Goal: Information Seeking & Learning: Check status

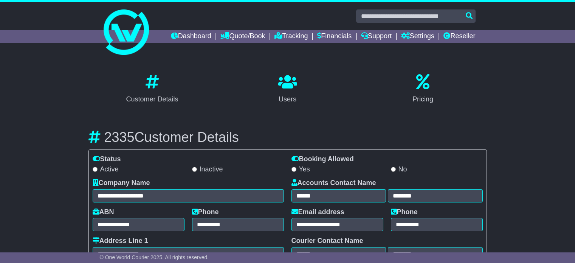
select select "**********"
select select "**"
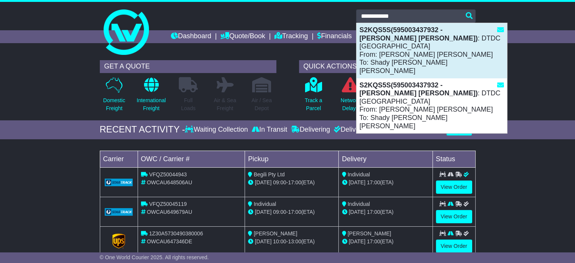
click at [369, 51] on div "S2KQS5S(595003437932 - Medhat Moussa Zikri Morkos) : DTDC Australia From: Medha…" at bounding box center [431, 50] width 150 height 55
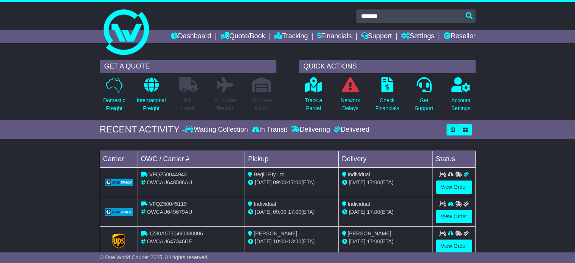
type input "*******"
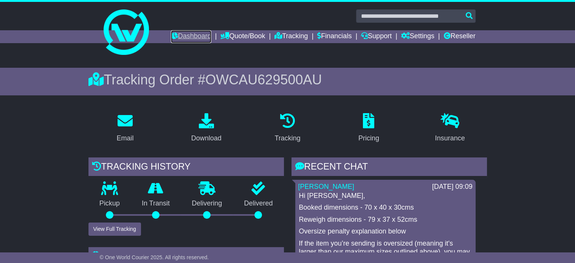
click at [181, 31] on link "Dashboard" at bounding box center [191, 36] width 40 height 13
click at [242, 38] on link "Quote/Book" at bounding box center [242, 36] width 45 height 13
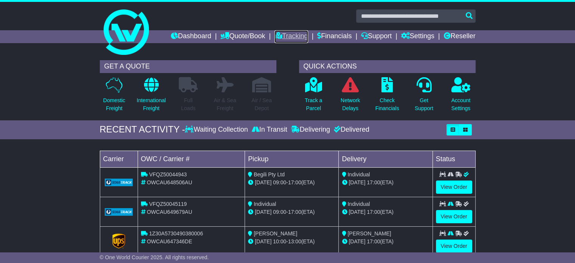
click at [281, 39] on link "Tracking" at bounding box center [290, 36] width 33 height 13
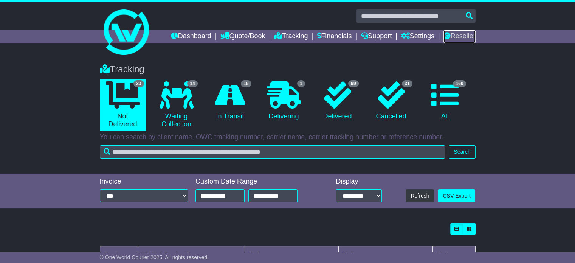
click at [448, 39] on link "Reseller" at bounding box center [459, 36] width 32 height 13
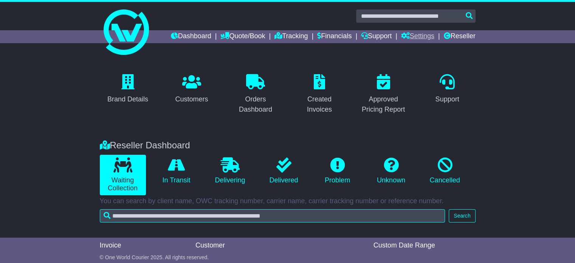
click at [404, 41] on link "Settings" at bounding box center [417, 36] width 33 height 13
click at [370, 39] on link "Support" at bounding box center [376, 36] width 31 height 13
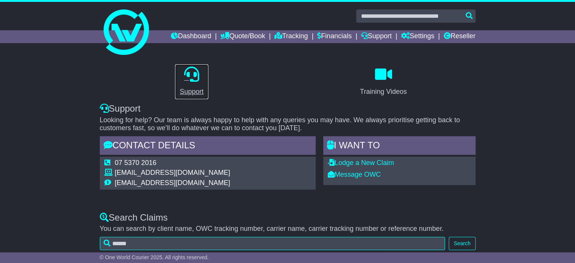
click at [188, 82] on p at bounding box center [192, 75] width 24 height 16
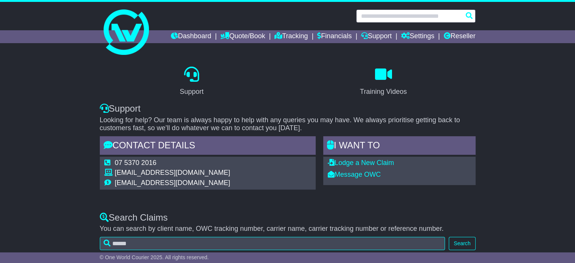
click at [396, 15] on input "text" at bounding box center [415, 15] width 119 height 13
paste input "**********"
type input "**********"
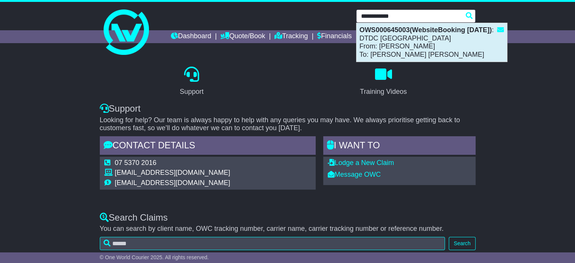
click at [391, 36] on div "OWS000645003(WebsiteBooking 11-9-2025) : DTDC Australia From: LISA DIMECH To: C…" at bounding box center [431, 42] width 150 height 39
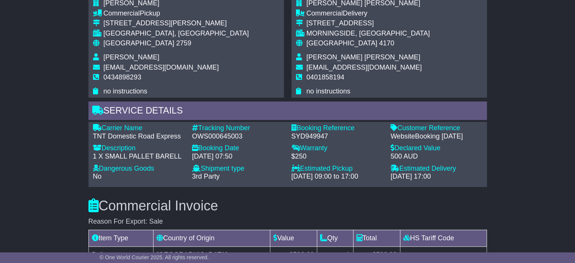
scroll to position [428, 0]
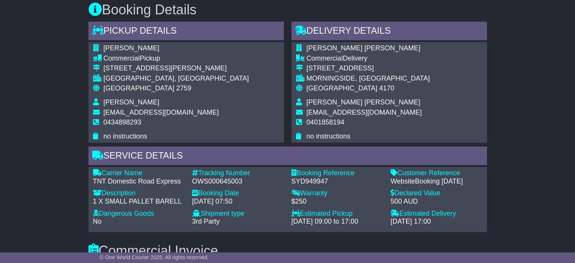
click at [227, 179] on div "OWS000645003" at bounding box center [238, 181] width 92 height 8
click at [228, 179] on div "OWS000645003" at bounding box center [238, 181] width 92 height 8
copy div "OWS000645003"
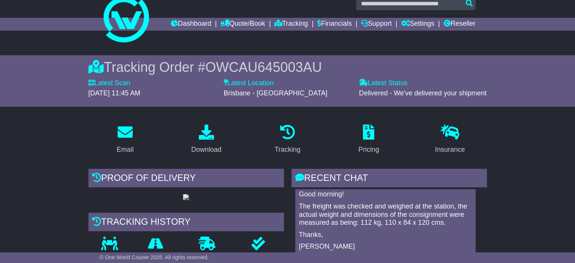
scroll to position [38, 0]
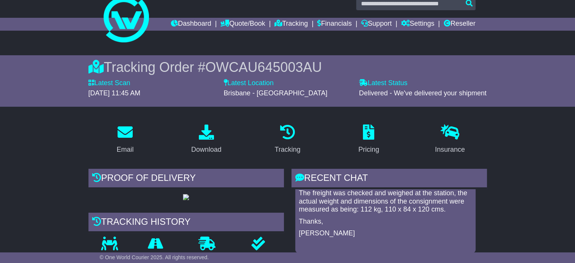
click at [366, 207] on p "The freight was checked and weighed at the station, the actual weight and dimen…" at bounding box center [385, 201] width 173 height 25
copy p "112"
drag, startPoint x: 386, startPoint y: 209, endPoint x: 416, endPoint y: 207, distance: 30.4
click at [416, 207] on p "The freight was checked and weighed at the station, the actual weight and dimen…" at bounding box center [385, 201] width 173 height 25
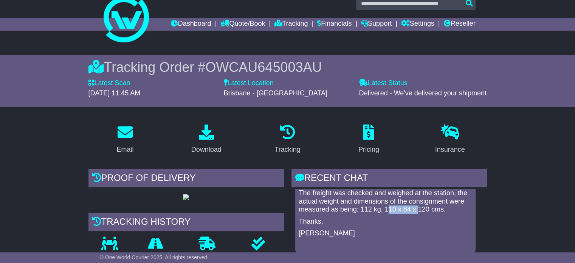
click at [389, 211] on p "The freight was checked and weighed at the station, the actual weight and dimen…" at bounding box center [385, 201] width 173 height 25
drag, startPoint x: 385, startPoint y: 208, endPoint x: 428, endPoint y: 207, distance: 42.4
click at [428, 207] on p "The freight was checked and weighed at the station, the actual weight and dimen…" at bounding box center [385, 201] width 173 height 25
copy p "110 x 84 x 120"
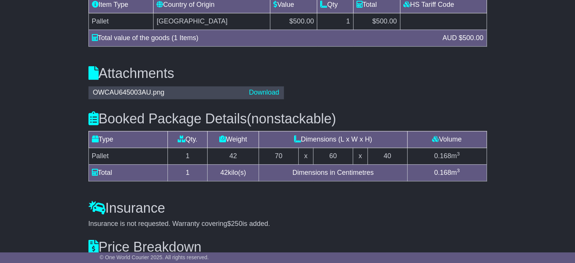
scroll to position [806, 0]
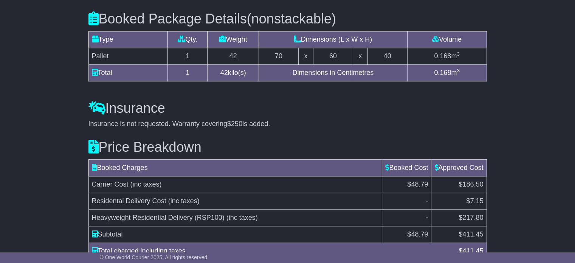
click at [472, 177] on td "$186.50" at bounding box center [458, 184] width 55 height 17
copy span "186.50"
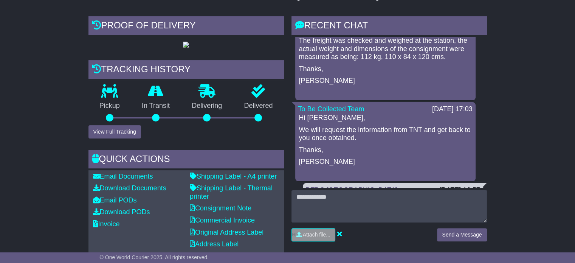
scroll to position [164, 0]
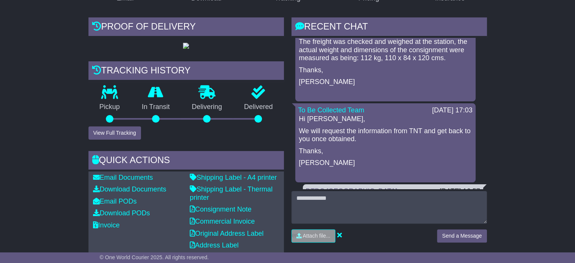
click at [363, 57] on p "The freight was checked and weighed at the station, the actual weight and dimen…" at bounding box center [385, 50] width 173 height 25
copy p "112"
drag, startPoint x: 386, startPoint y: 59, endPoint x: 428, endPoint y: 59, distance: 42.0
click at [428, 59] on p "The freight was checked and weighed at the station, the actual weight and dimen…" at bounding box center [385, 50] width 173 height 25
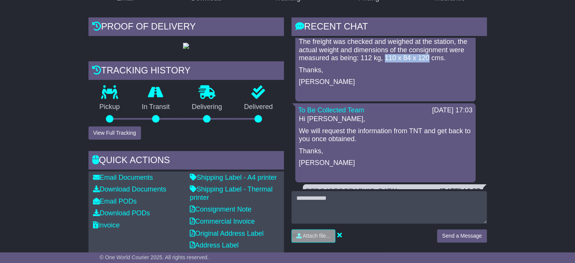
copy p "110 x 84 x 120"
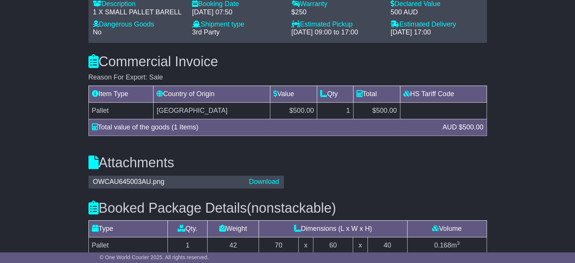
scroll to position [844, 0]
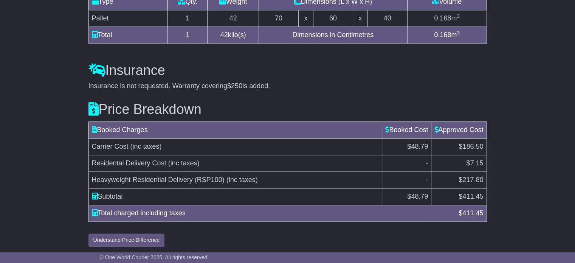
click at [472, 178] on span "$217.80" at bounding box center [471, 180] width 25 height 8
click at [473, 178] on span "$217.80" at bounding box center [471, 180] width 25 height 8
copy span "217.80"
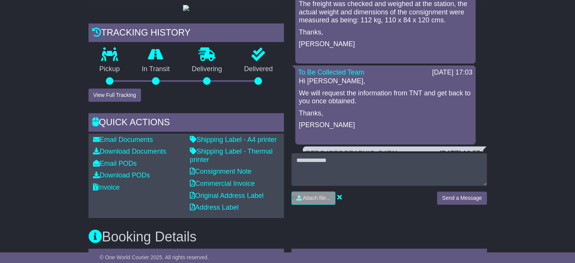
scroll to position [0, 0]
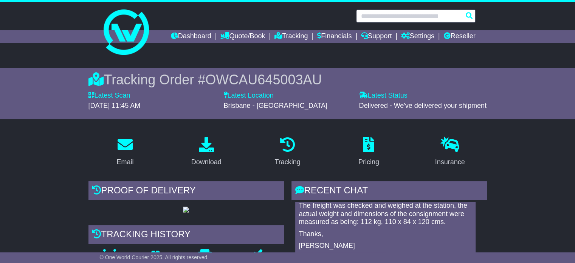
click at [387, 19] on input "text" at bounding box center [415, 15] width 119 height 13
paste input "**********"
type input "**********"
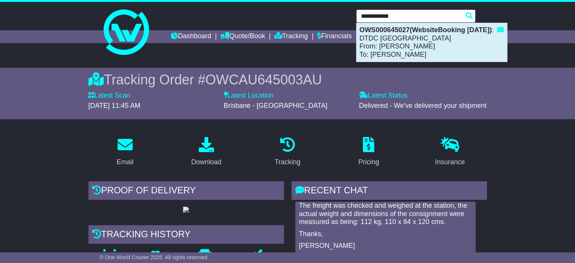
click at [384, 38] on div "OWS000645027(WebsiteBooking 11-9-2025) : DTDC Australia From: LISA DIMECH To: A…" at bounding box center [431, 42] width 150 height 39
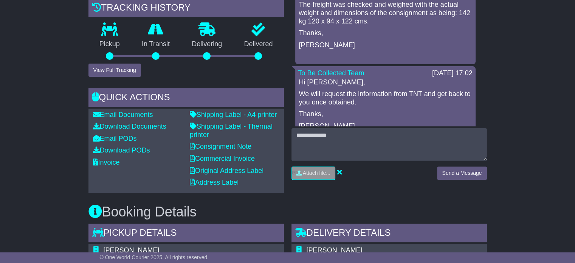
scroll to position [105, 0]
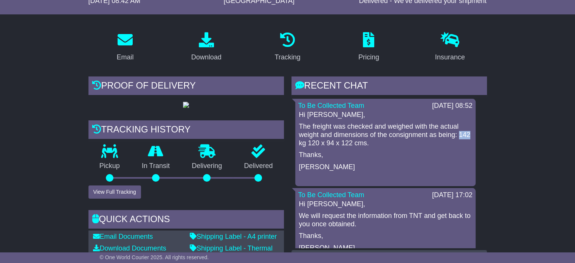
drag, startPoint x: 310, startPoint y: 143, endPoint x: 298, endPoint y: 144, distance: 11.8
click at [298, 143] on div "Hi [PERSON_NAME], The freight was checked and weighed with the actual weight an…" at bounding box center [385, 147] width 174 height 72
copy p "142"
drag, startPoint x: 322, startPoint y: 143, endPoint x: 365, endPoint y: 143, distance: 42.7
click at [365, 143] on p "The freight was checked and weighed with the actual weight and dimensions of th…" at bounding box center [385, 134] width 173 height 25
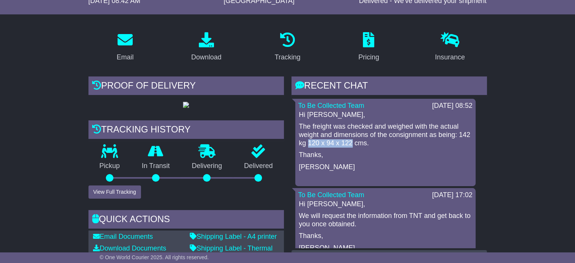
copy p "120 x 94 x 122"
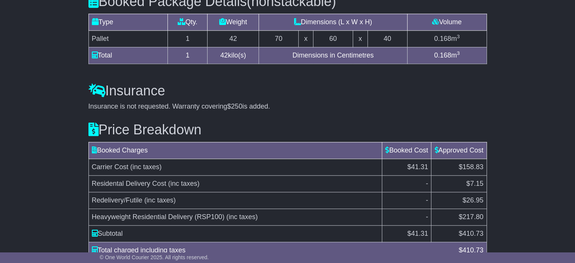
scroll to position [861, 0]
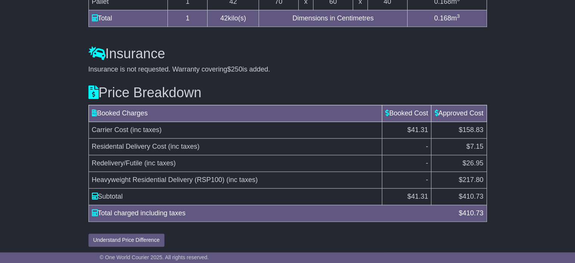
click at [470, 126] on span "$158.83" at bounding box center [471, 130] width 25 height 8
copy span "158.83"
click at [92, 146] on span "Residental Delivery Cost" at bounding box center [129, 147] width 74 height 8
drag, startPoint x: 91, startPoint y: 160, endPoint x: 142, endPoint y: 160, distance: 50.7
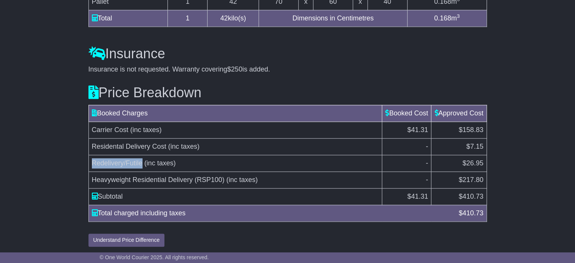
click at [142, 160] on td "Redelivery/Futile (inc taxes)" at bounding box center [235, 163] width 294 height 17
copy span "Redelivery/Futile"
click at [477, 160] on span "$26.95" at bounding box center [472, 163] width 21 height 8
copy span "26.95"
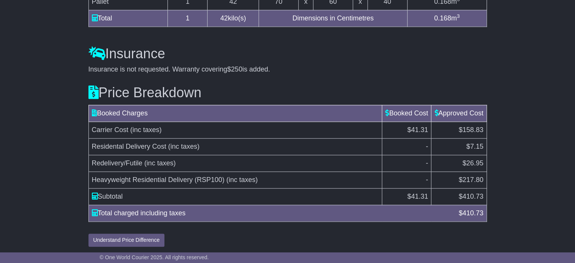
click at [472, 196] on span "410.73" at bounding box center [472, 196] width 21 height 8
copy span "410.73"
click at [265, 155] on td "Redelivery/Futile (inc taxes)" at bounding box center [235, 163] width 294 height 17
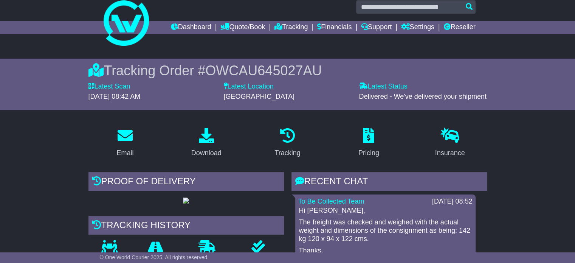
scroll to position [0, 0]
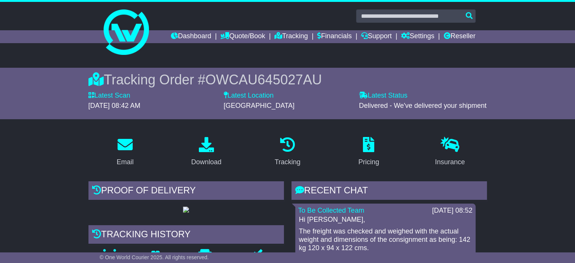
click at [345, 74] on div "Tracking Order # OWCAU645027AU" at bounding box center [287, 79] width 398 height 16
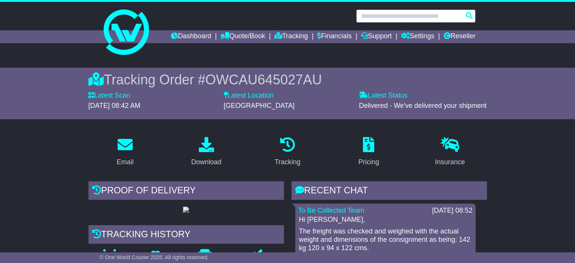
click at [403, 11] on input "text" at bounding box center [415, 15] width 119 height 13
paste input "**********"
type input "**********"
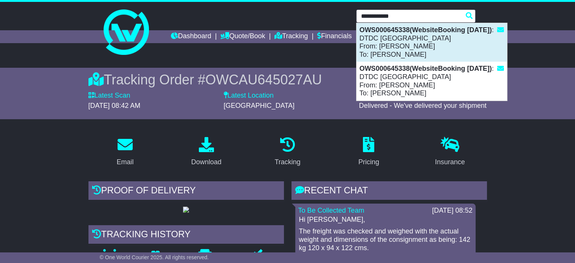
click at [418, 53] on div "OWS000645338(WebsiteBooking [DATE]) : DTDC [GEOGRAPHIC_DATA] From: [PERSON_NAME…" at bounding box center [431, 42] width 150 height 39
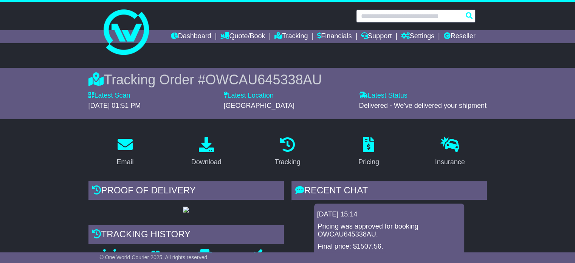
click at [398, 21] on input "text" at bounding box center [415, 15] width 119 height 13
paste input "**********"
type input "**********"
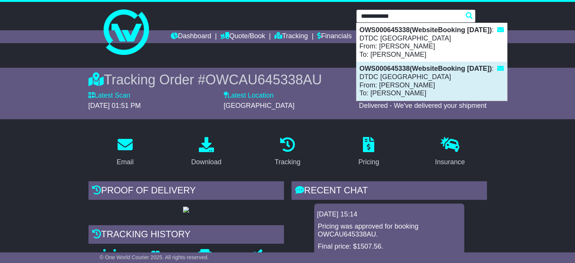
click at [410, 81] on div "OWS000645338(WebsiteBooking [DATE]) : DTDC [GEOGRAPHIC_DATA] From: [PERSON_NAME…" at bounding box center [431, 81] width 150 height 39
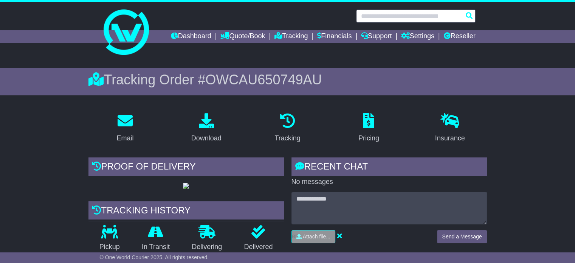
click at [406, 17] on input "text" at bounding box center [415, 15] width 119 height 13
paste input "**********"
type input "**********"
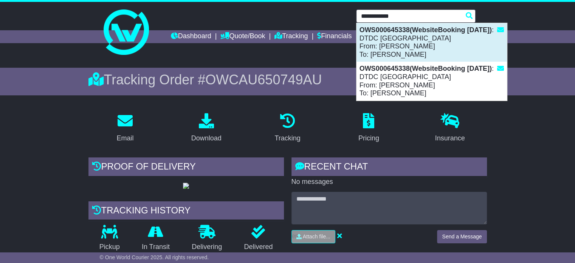
click at [409, 50] on div "OWS000645338(WebsiteBooking [DATE]) : DTDC [GEOGRAPHIC_DATA] From: [PERSON_NAME…" at bounding box center [431, 42] width 150 height 39
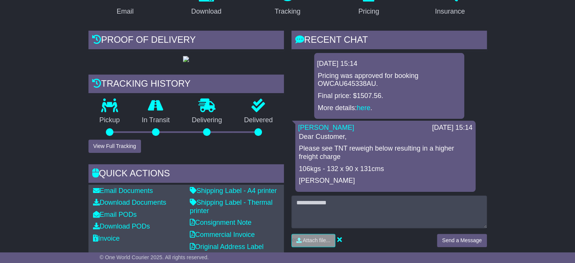
scroll to position [151, 0]
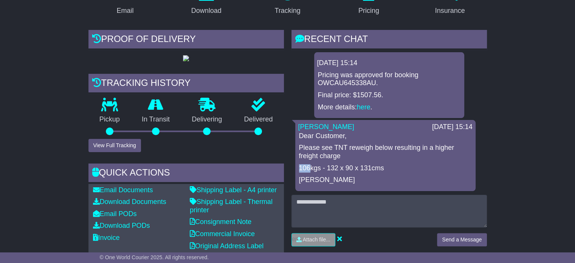
drag, startPoint x: 308, startPoint y: 168, endPoint x: 294, endPoint y: 168, distance: 14.7
click at [294, 168] on div "18 Sep 2025 15:14 Pricing was approved for booking OWCAU645338AU. Final price: …" at bounding box center [388, 121] width 195 height 139
copy p "106"
click at [329, 169] on p "106kgs - 132 x 90 x 131cms" at bounding box center [385, 168] width 173 height 8
drag, startPoint x: 328, startPoint y: 169, endPoint x: 370, endPoint y: 170, distance: 41.6
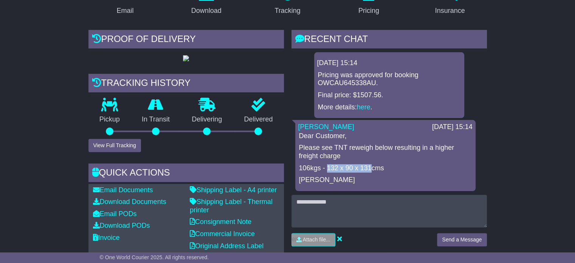
click at [370, 170] on p "106kgs - 132 x 90 x 131cms" at bounding box center [385, 168] width 173 height 8
copy p "132 x 90 x 131"
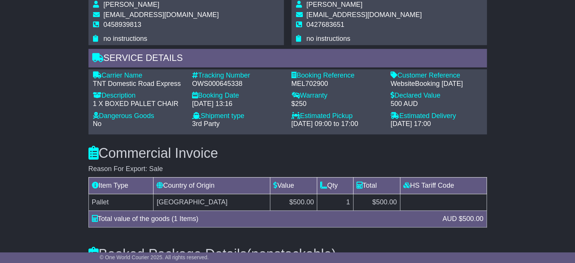
scroll to position [531, 0]
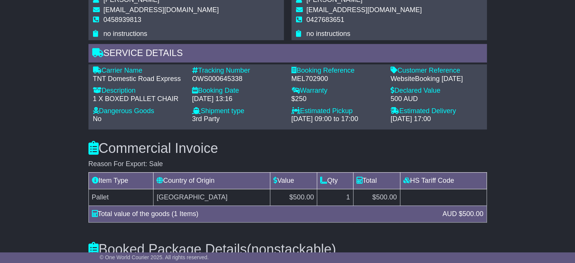
click at [205, 83] on div "OWS000645338" at bounding box center [238, 79] width 92 height 8
copy div "OWS000645338"
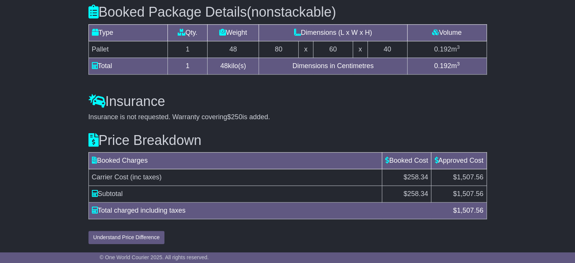
scroll to position [795, 0]
click at [459, 196] on span "1,507.56" at bounding box center [470, 194] width 26 height 8
copy span "1,507.56"
click at [256, 161] on td "Booked Charges" at bounding box center [235, 160] width 294 height 17
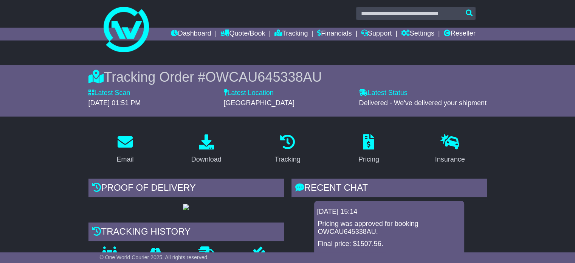
scroll to position [2, 0]
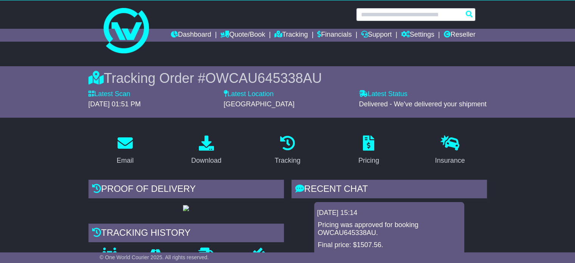
click at [401, 9] on input "text" at bounding box center [415, 14] width 119 height 13
paste input "**********"
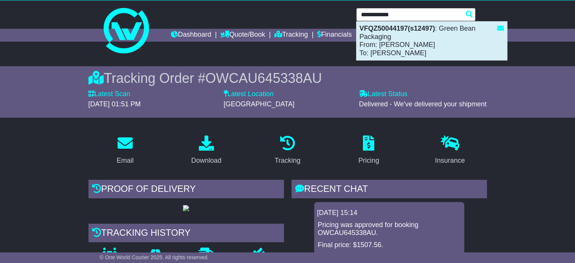
drag, startPoint x: 409, startPoint y: 35, endPoint x: 404, endPoint y: 93, distance: 58.4
click at [398, 50] on div "VFQZ50044197(s12497) : Green Bean Packaging From: Karim Zaidi To: daniel b" at bounding box center [431, 41] width 150 height 39
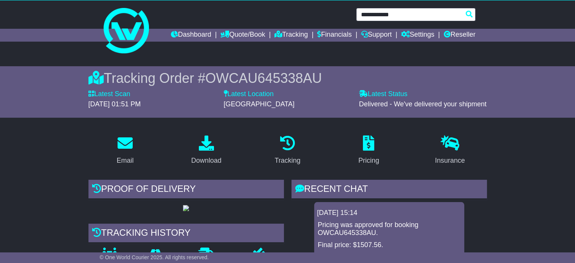
type input "**********"
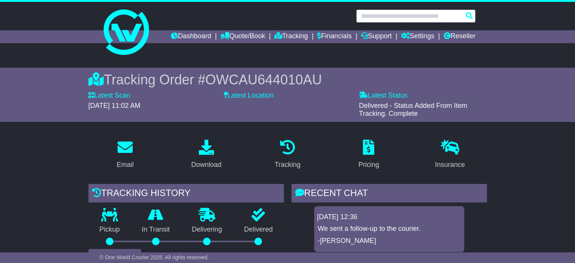
click at [386, 13] on input "text" at bounding box center [415, 15] width 119 height 13
paste input "**********"
type input "**********"
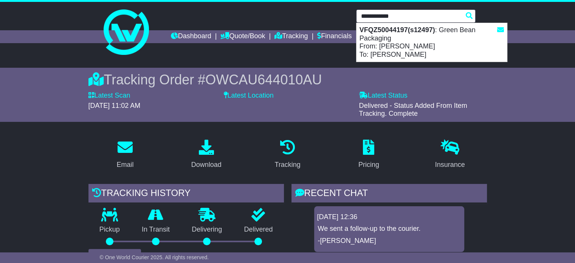
drag, startPoint x: 395, startPoint y: 40, endPoint x: 372, endPoint y: 58, distance: 29.4
click at [396, 40] on div "VFQZ50044197(s12497) : Green Bean Packaging From: Karim Zaidi To: daniel b" at bounding box center [431, 42] width 150 height 39
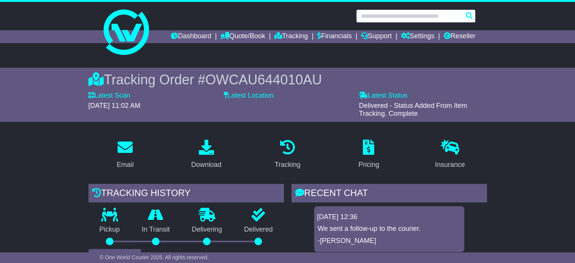
click at [390, 17] on input "text" at bounding box center [415, 15] width 119 height 13
paste input "**********"
type input "**********"
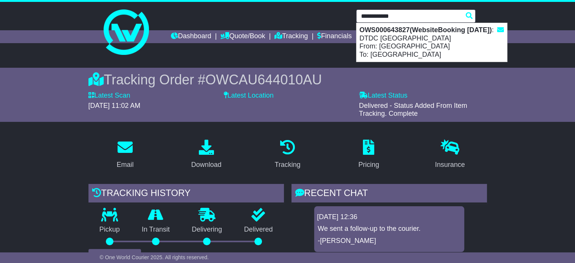
click at [383, 46] on div "OWS000643827(WebsiteBooking [DATE]) : DTDC [GEOGRAPHIC_DATA] From: WAREHOUSE WA…" at bounding box center [431, 42] width 150 height 39
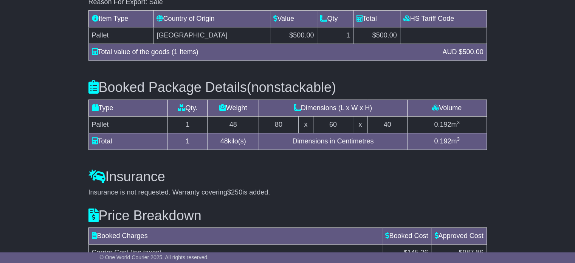
scroll to position [759, 0]
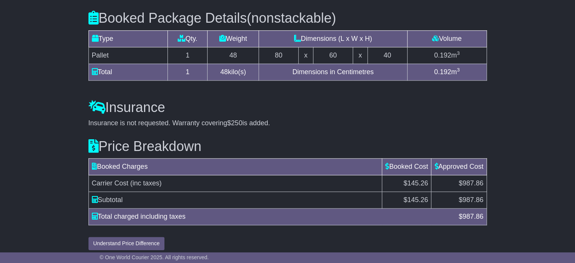
click at [469, 179] on span "$987.86" at bounding box center [471, 183] width 25 height 8
copy span "987.86"
click at [251, 145] on h3 "Price Breakdown" at bounding box center [287, 146] width 398 height 15
click at [482, 198] on td "$ 987.86" at bounding box center [458, 200] width 55 height 17
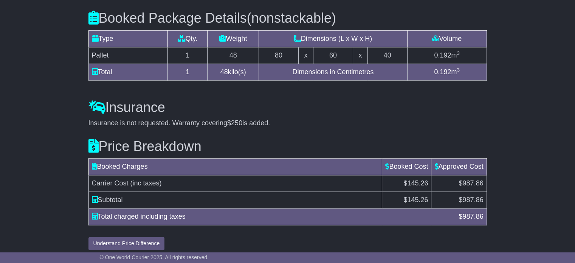
click at [482, 198] on td "$ 987.86" at bounding box center [458, 200] width 55 height 17
click at [469, 196] on span "987.86" at bounding box center [472, 200] width 21 height 8
copy span "987.86"
